Goal: Navigation & Orientation: Find specific page/section

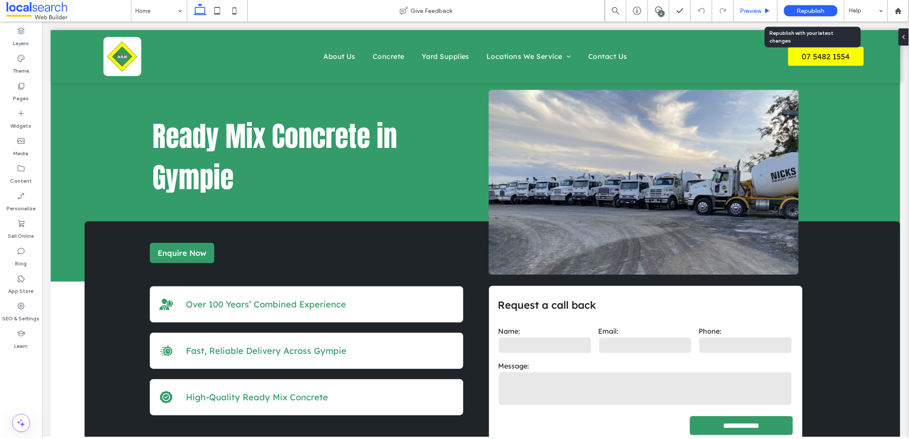
click at [747, 7] on span "Preview" at bounding box center [750, 10] width 21 height 7
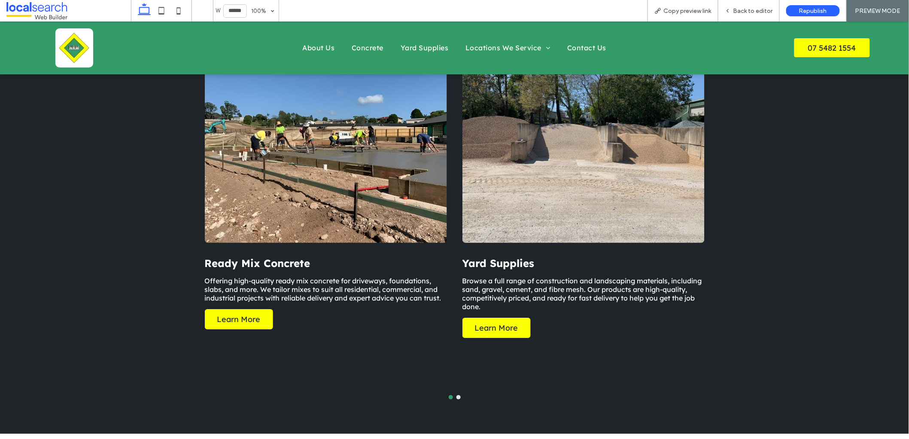
scroll to position [926, 0]
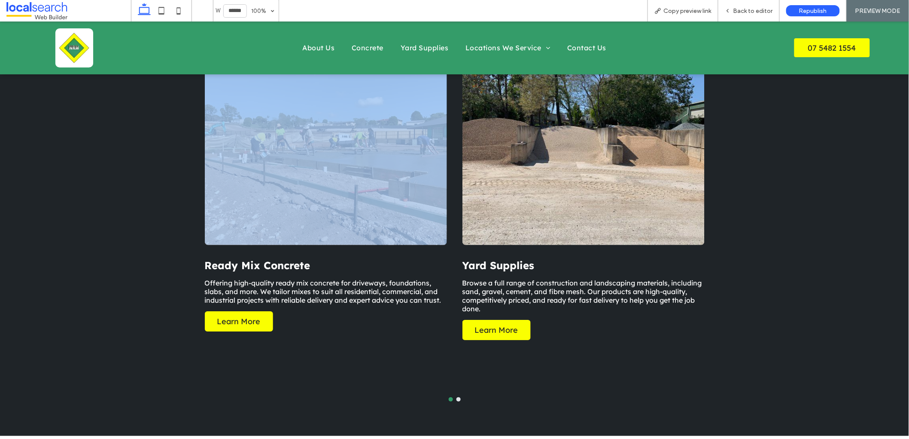
drag, startPoint x: 725, startPoint y: 208, endPoint x: 285, endPoint y: 224, distance: 440.1
click at [286, 223] on div "Ready Mix Concrete Offering high-quality ready mix concrete for driveways, foun…" at bounding box center [454, 239] width 909 height 392
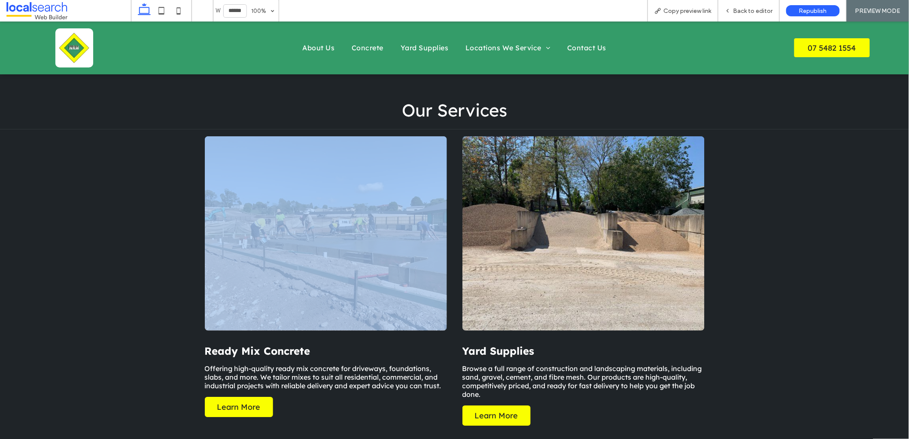
scroll to position [829, 0]
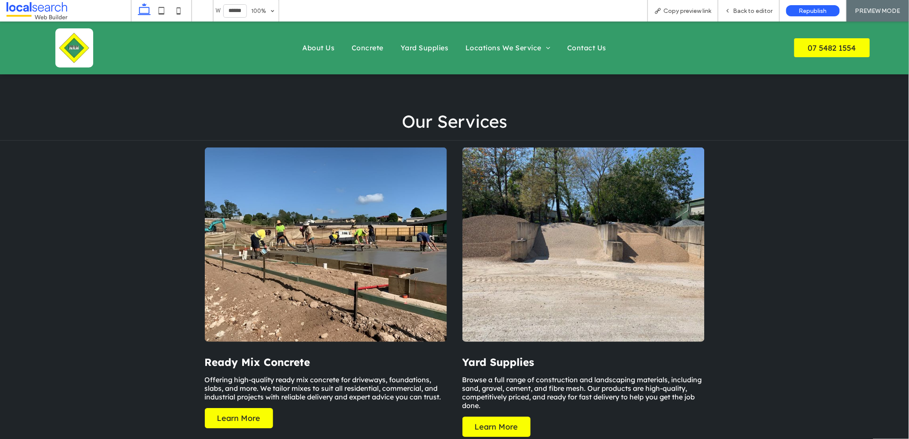
click at [734, 233] on div "Ready Mix Concrete Offering high-quality ready mix concrete for driveways, foun…" at bounding box center [454, 336] width 909 height 392
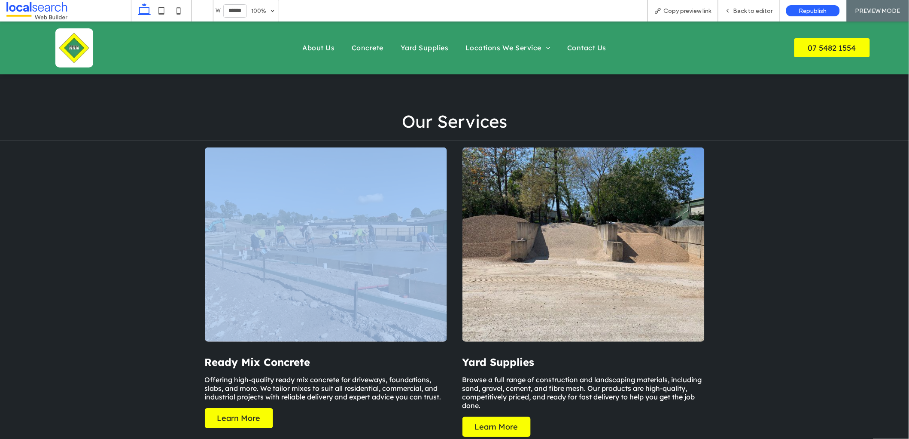
drag, startPoint x: 560, startPoint y: 234, endPoint x: 285, endPoint y: 238, distance: 275.8
click at [283, 238] on div "Ready Mix Concrete Offering high-quality ready mix concrete for driveways, foun…" at bounding box center [454, 336] width 909 height 392
drag, startPoint x: 440, startPoint y: 243, endPoint x: 90, endPoint y: 243, distance: 350.0
click at [90, 243] on div "Ready Mix Concrete Offering high-quality ready mix concrete for driveways, foun…" at bounding box center [454, 336] width 909 height 392
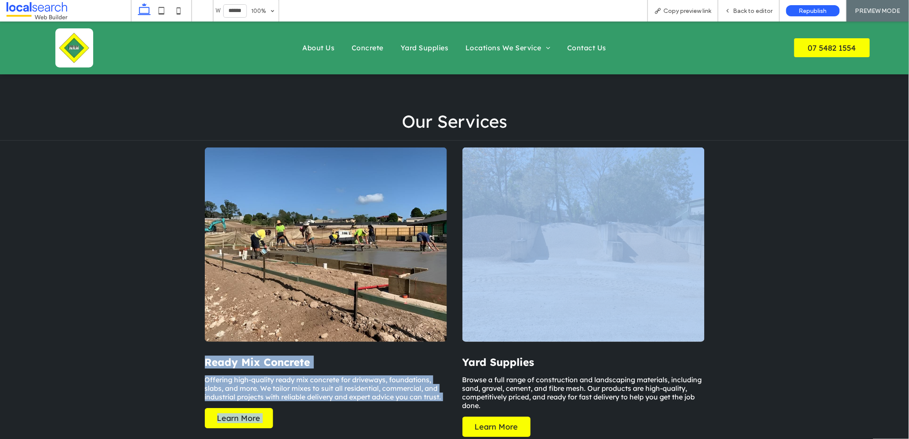
drag, startPoint x: 603, startPoint y: 237, endPoint x: 248, endPoint y: 236, distance: 354.8
click at [246, 234] on div "Ready Mix Concrete Offering high-quality ready mix concrete for driveways, foun…" at bounding box center [583, 315] width 773 height 337
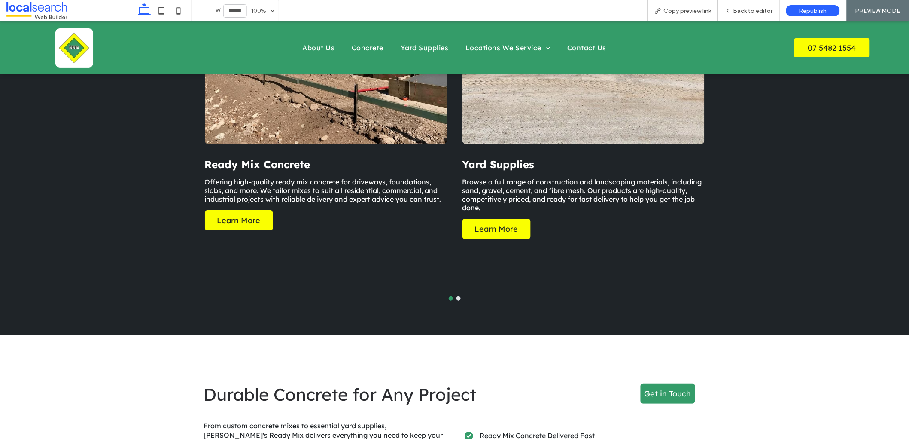
click at [331, 307] on div "Ready Mix Concrete Offering high-quality ready mix concrete for driveways, foun…" at bounding box center [454, 138] width 515 height 392
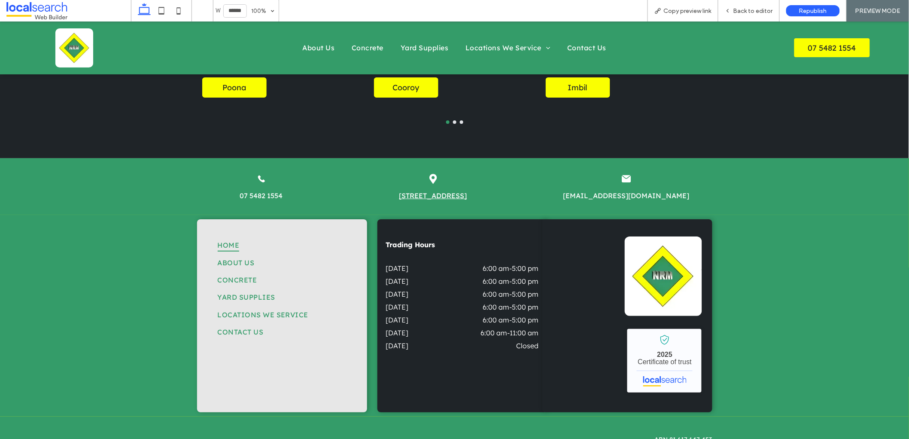
scroll to position [2293, 0]
